Goal: Check status: Check status

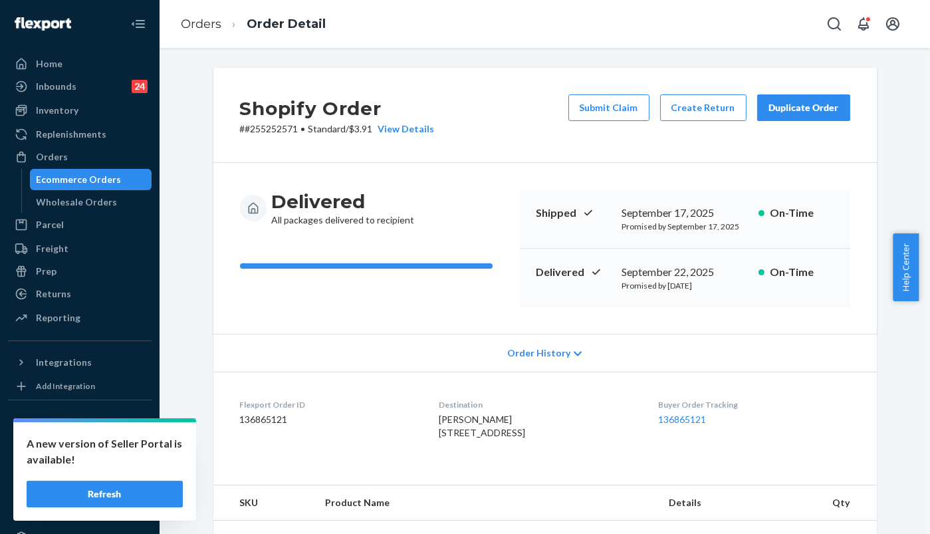
scroll to position [221, 0]
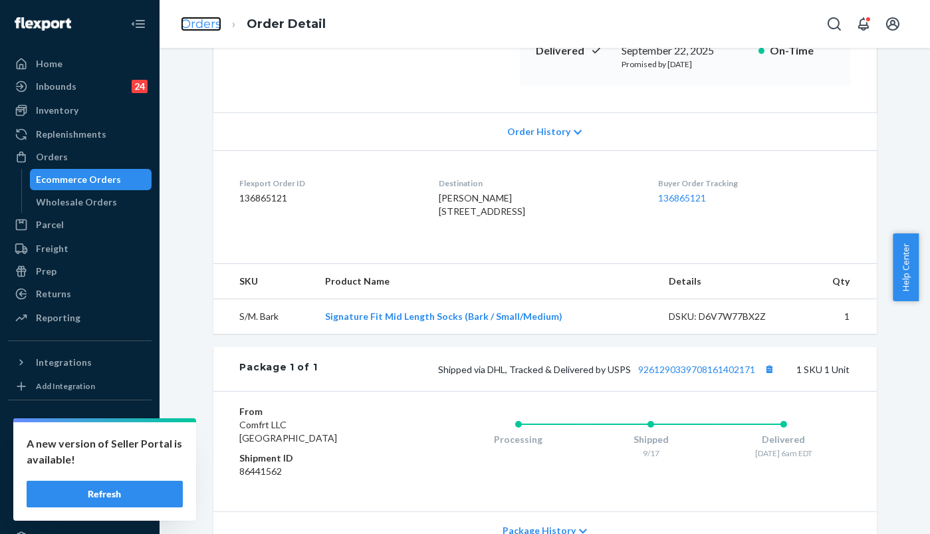
click at [194, 22] on link "Orders" at bounding box center [201, 24] width 41 height 15
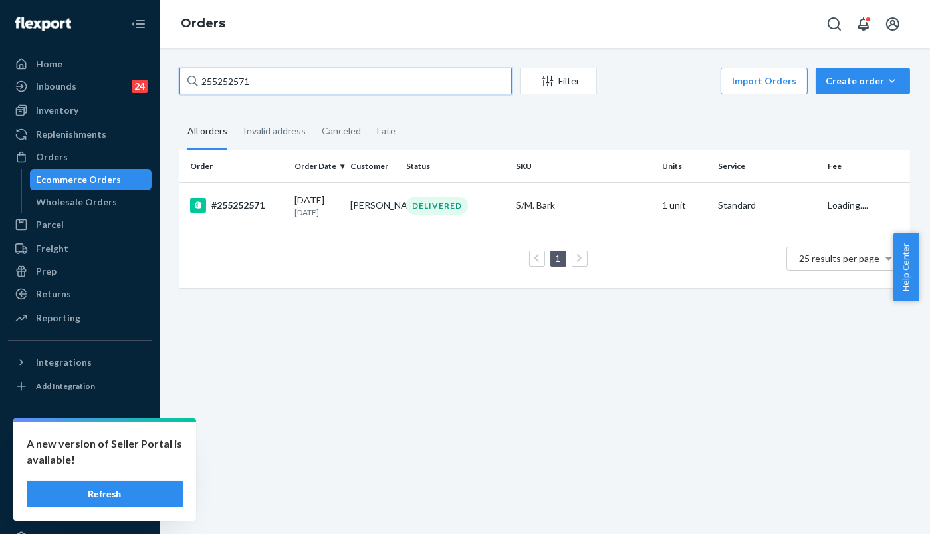
click at [158, 76] on div "Home Inbounds 24 Shipping Plans Problems 24 Inventory Products Replenishments O…" at bounding box center [465, 267] width 930 height 534
paste input "331946"
type input "255331946"
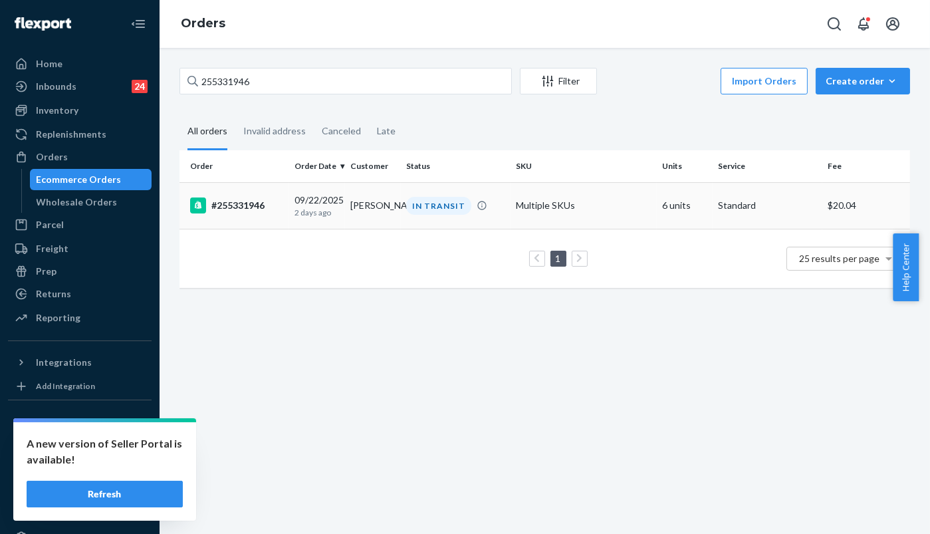
click at [250, 205] on div "#255331946" at bounding box center [237, 205] width 94 height 16
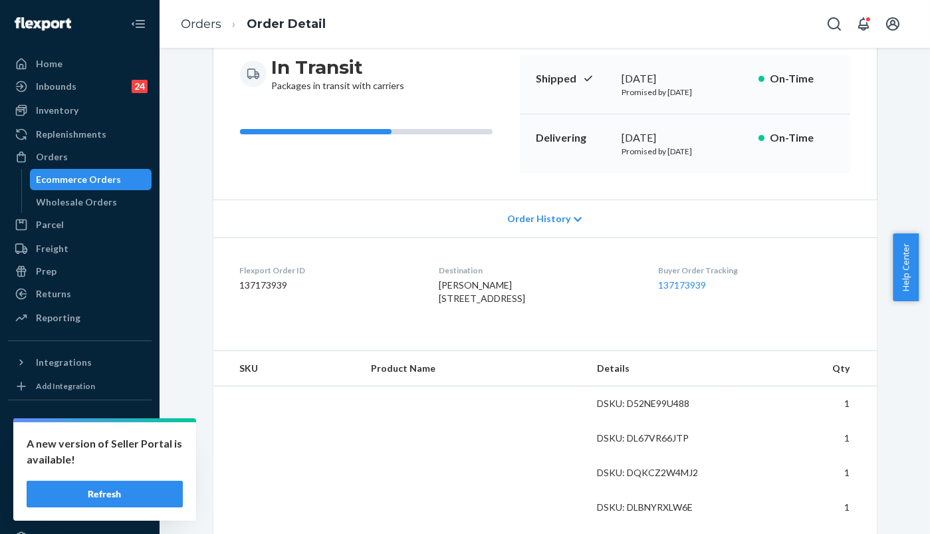
scroll to position [221, 0]
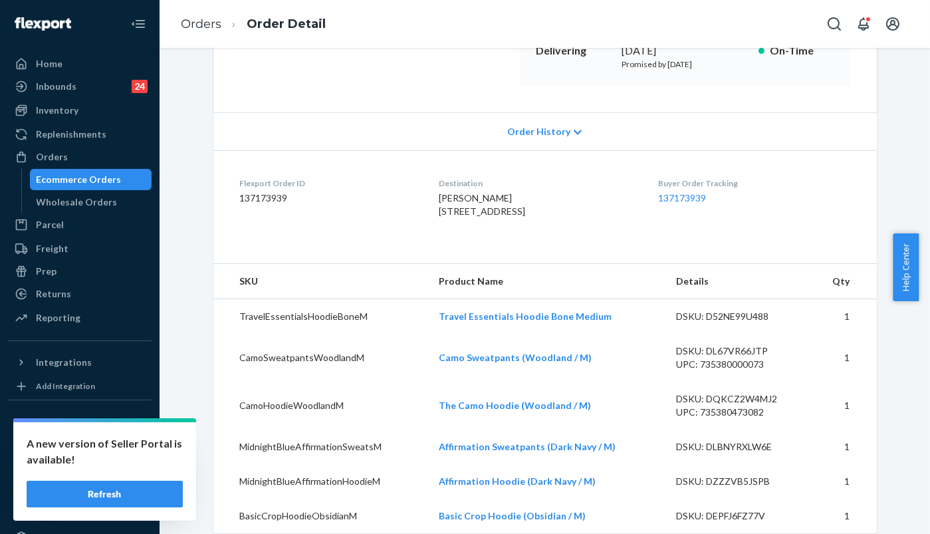
click at [277, 196] on dd "137173939" at bounding box center [328, 197] width 177 height 13
copy dd "137173939"
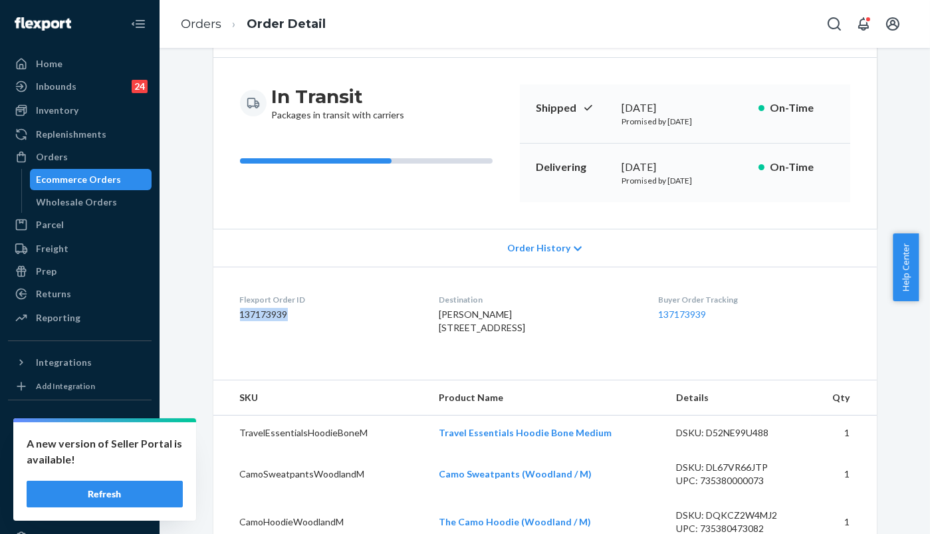
scroll to position [0, 0]
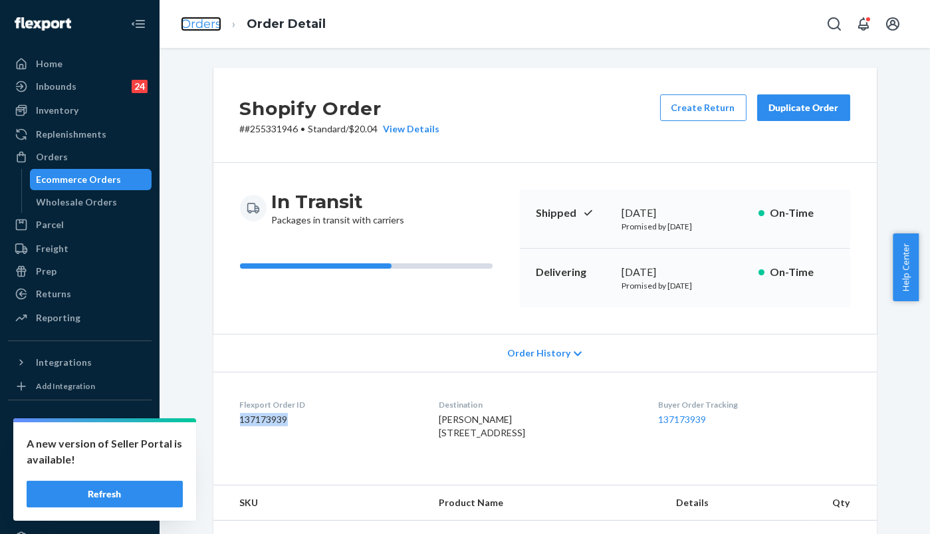
click at [200, 21] on link "Orders" at bounding box center [201, 24] width 41 height 15
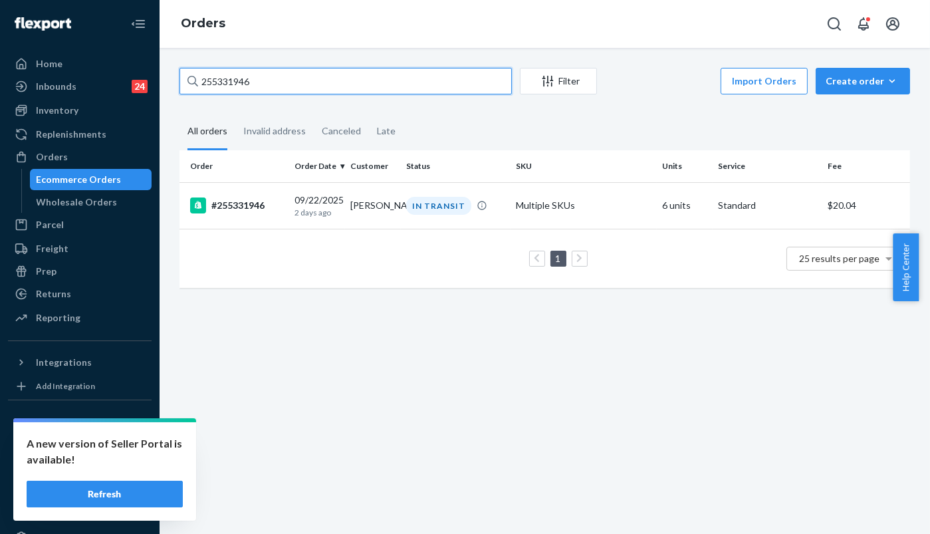
drag, startPoint x: 259, startPoint y: 86, endPoint x: 154, endPoint y: 80, distance: 104.6
click at [150, 80] on div "Home Inbounds 24 Shipping Plans Problems 24 Inventory Products Replenishments O…" at bounding box center [465, 267] width 930 height 534
paste input "109390."
type input "255109390"
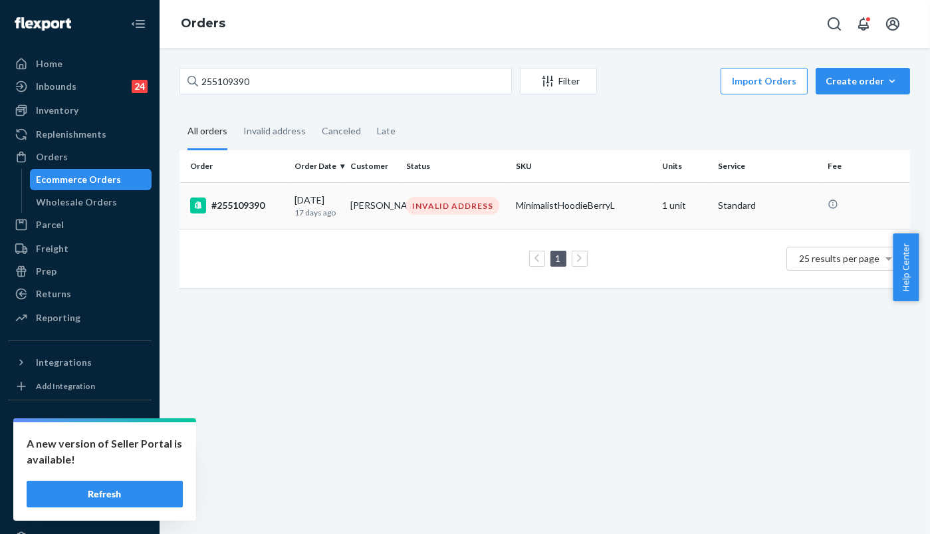
click at [213, 201] on div "#255109390" at bounding box center [237, 205] width 94 height 16
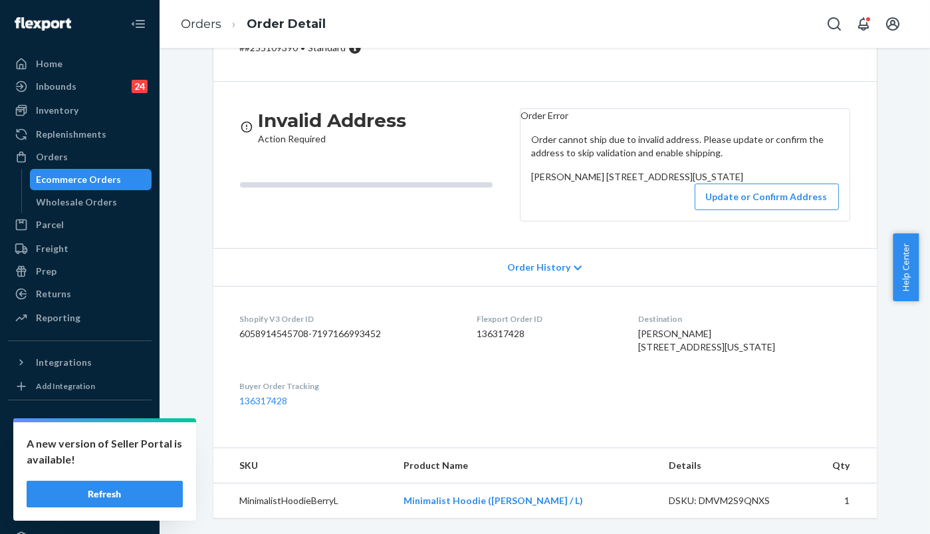
scroll to position [148, 0]
click at [519, 340] on dd "136317428" at bounding box center [547, 333] width 140 height 13
copy dd "136317428"
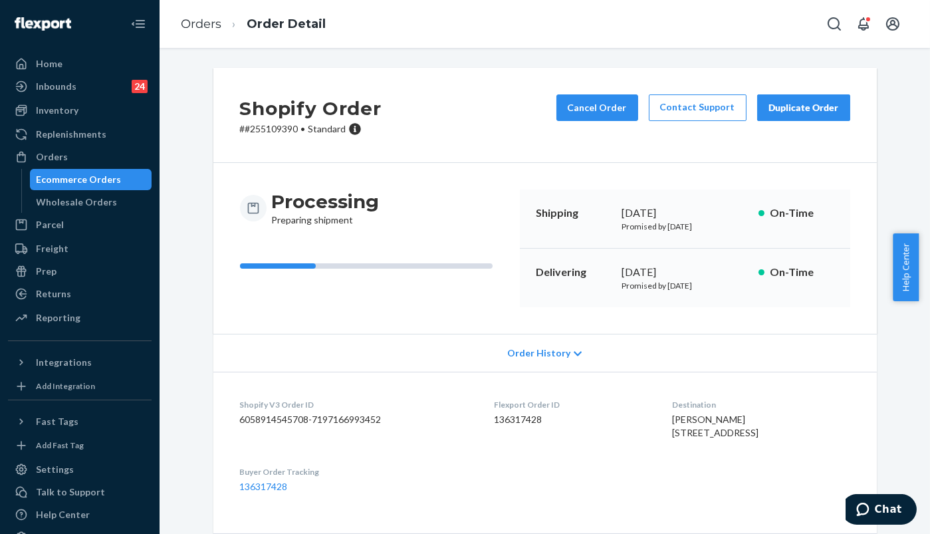
scroll to position [148, 0]
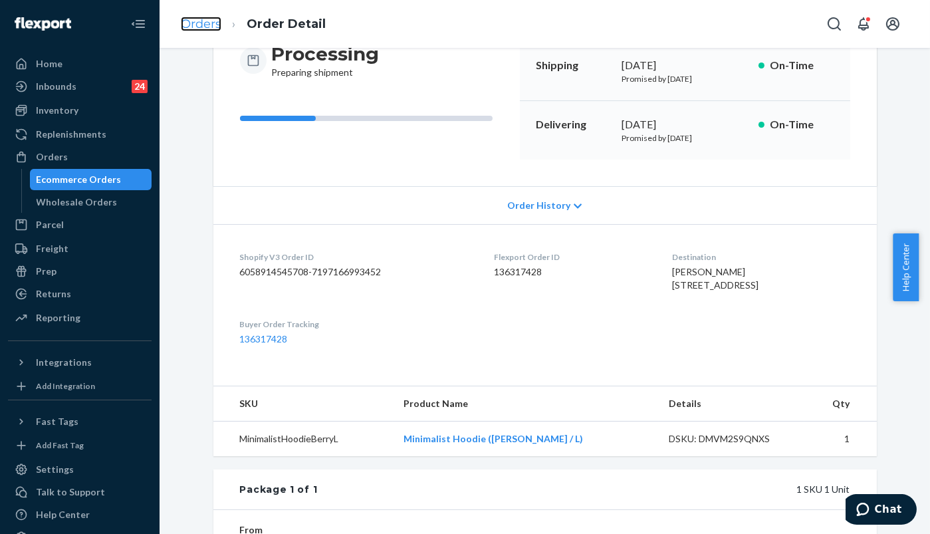
click at [184, 22] on link "Orders" at bounding box center [201, 24] width 41 height 15
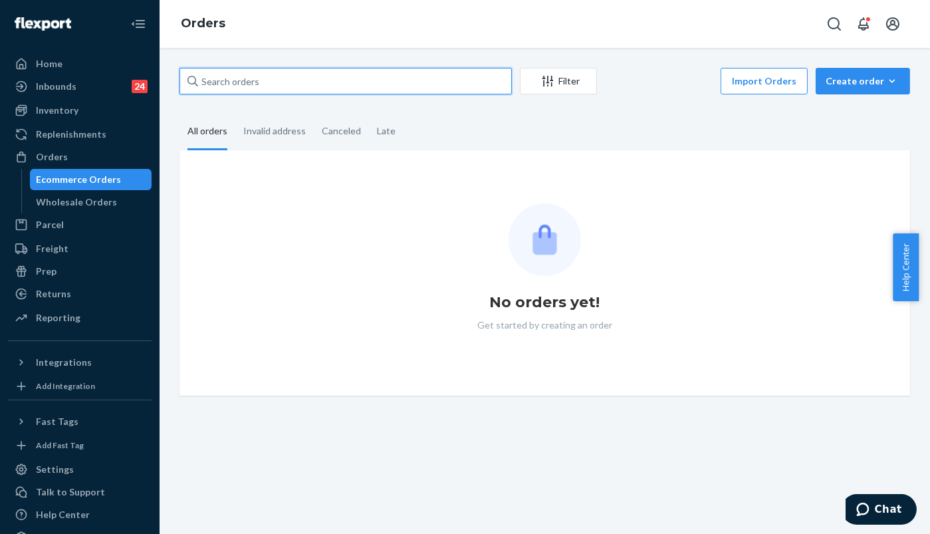
drag, startPoint x: 294, startPoint y: 82, endPoint x: 197, endPoint y: 82, distance: 97.0
click at [197, 82] on div at bounding box center [345, 81] width 332 height 27
click at [197, 82] on input "text" at bounding box center [345, 81] width 332 height 27
paste input "255331946"
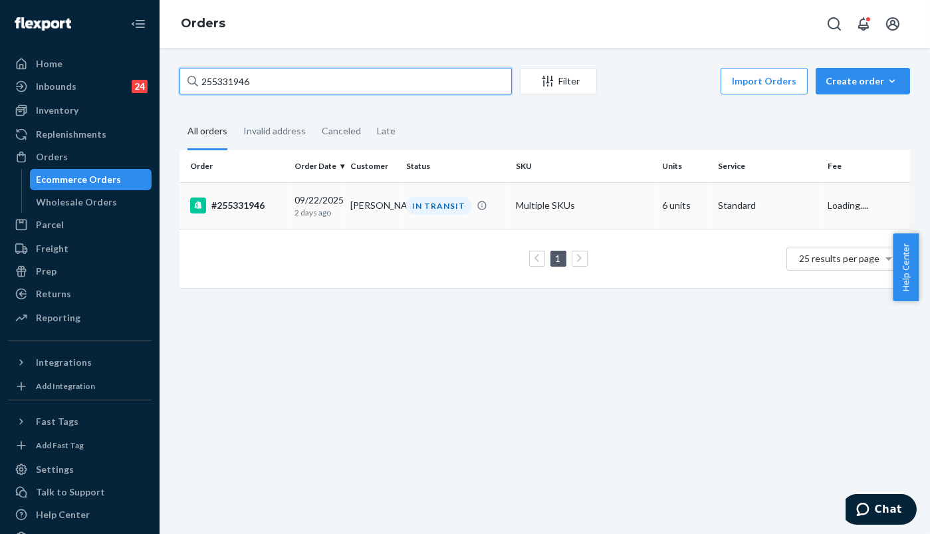
type input "255331946"
click at [263, 203] on div "#255331946" at bounding box center [237, 205] width 94 height 16
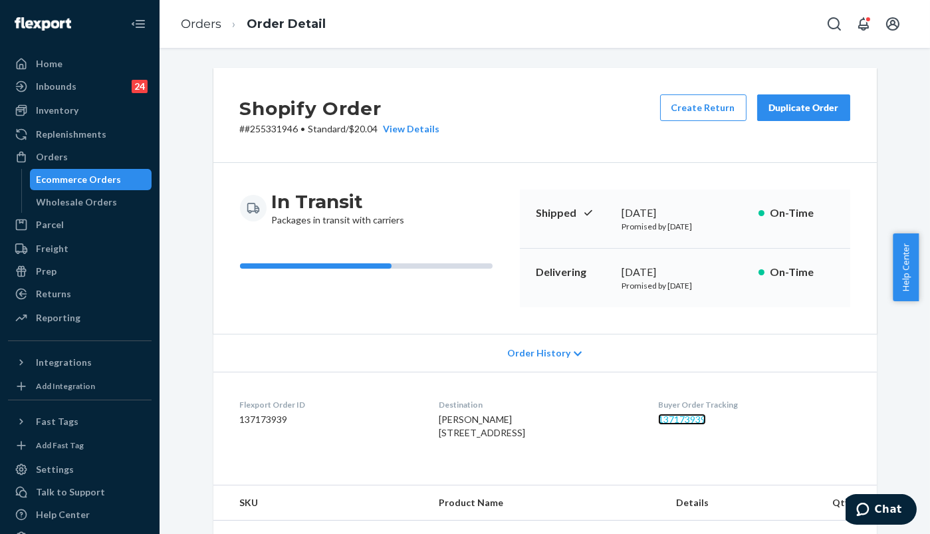
click at [687, 419] on link "137173939" at bounding box center [682, 418] width 48 height 11
